Goal: Check status

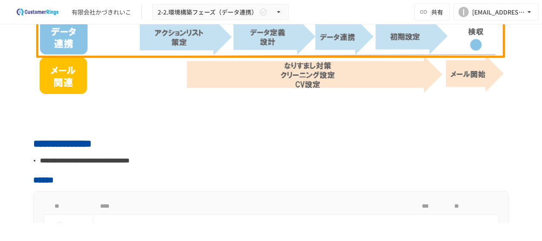
scroll to position [213, 0]
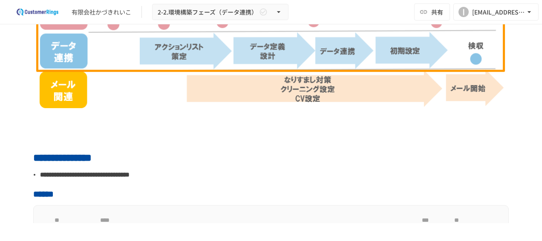
scroll to position [384, 0]
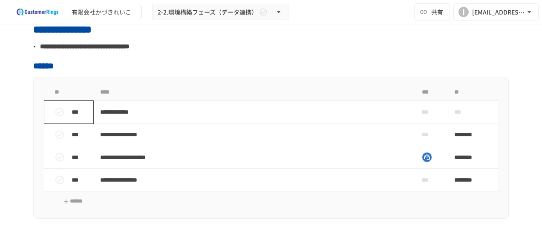
click at [58, 110] on icon "status" at bounding box center [59, 111] width 9 height 9
click at [55, 110] on icon "status" at bounding box center [59, 111] width 9 height 9
click at [58, 138] on icon "status" at bounding box center [60, 134] width 10 height 10
click at [59, 128] on button "status" at bounding box center [59, 134] width 17 height 17
